Goal: Communication & Community: Answer question/provide support

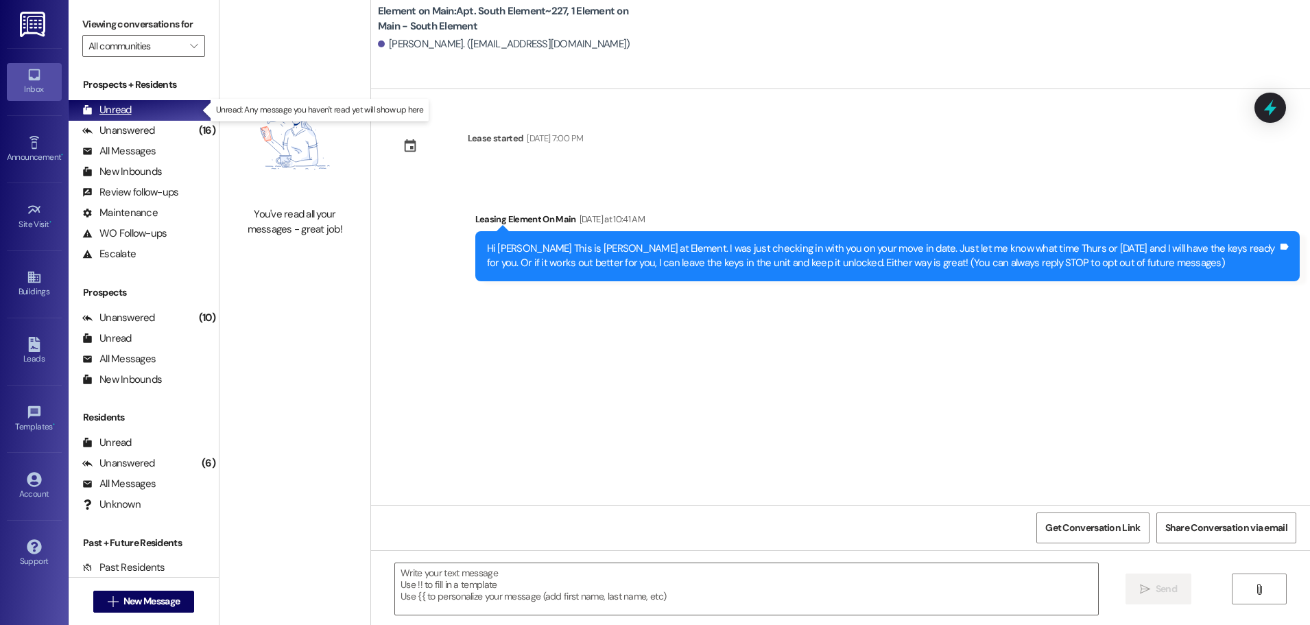
click at [120, 107] on div "Unread" at bounding box center [106, 110] width 49 height 14
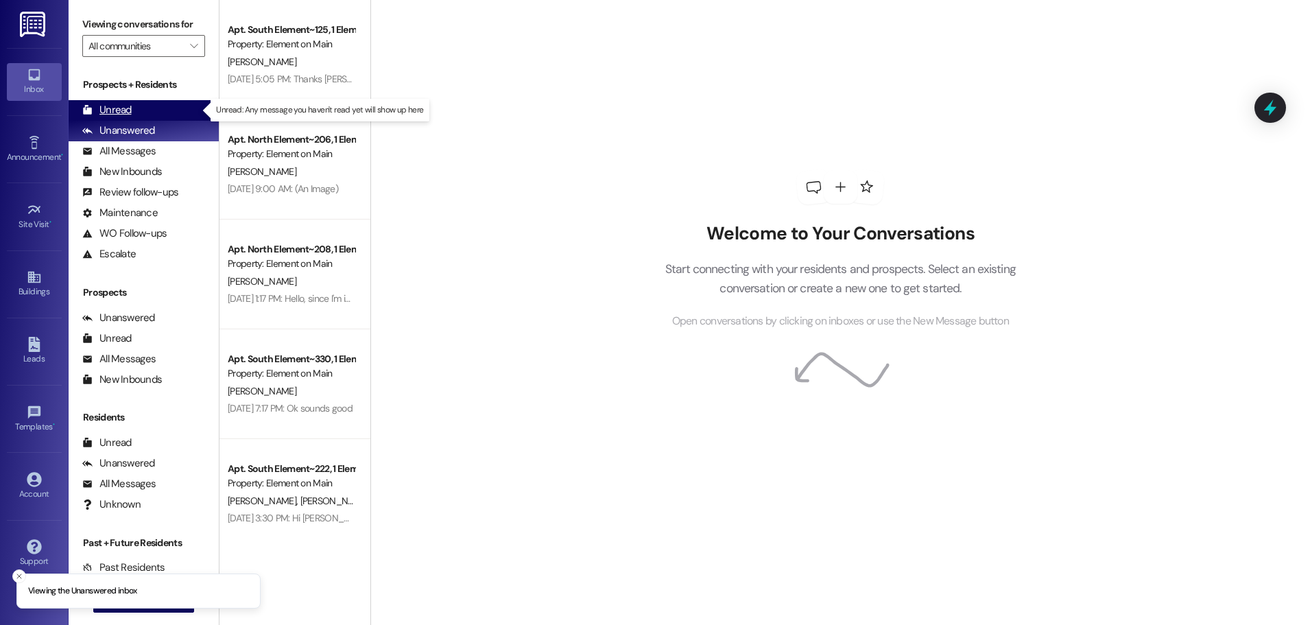
click at [109, 107] on div "Unread" at bounding box center [106, 110] width 49 height 14
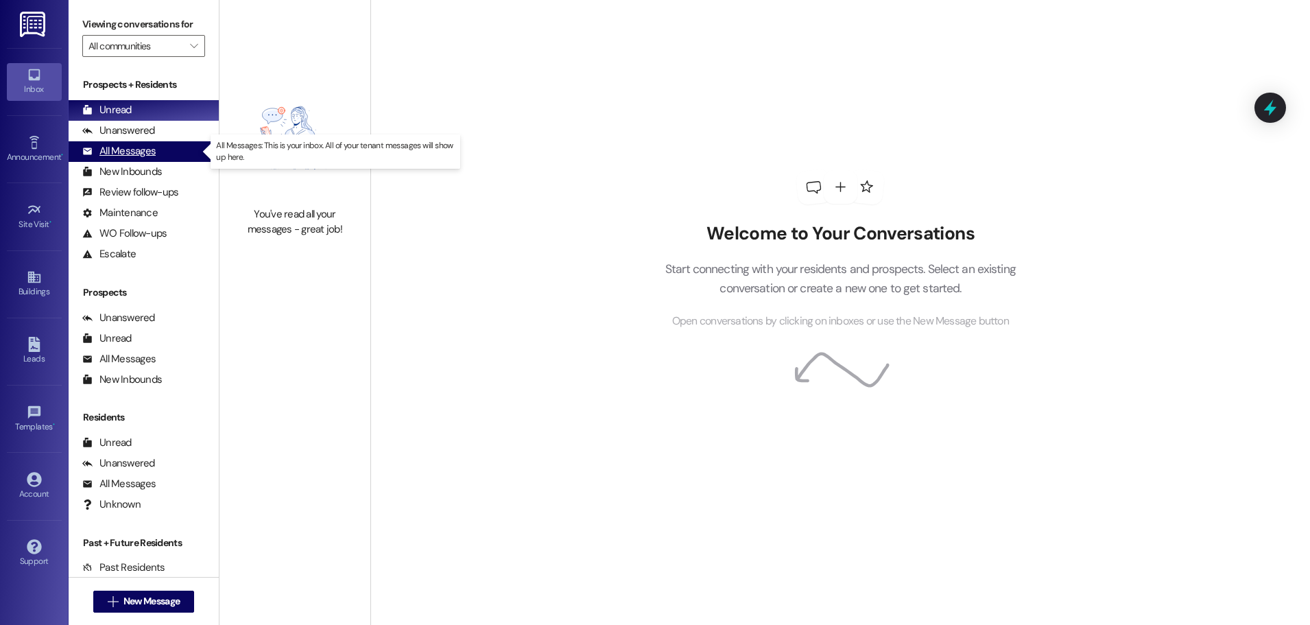
click at [138, 152] on div "All Messages" at bounding box center [118, 151] width 73 height 14
